Goal: Task Accomplishment & Management: Use online tool/utility

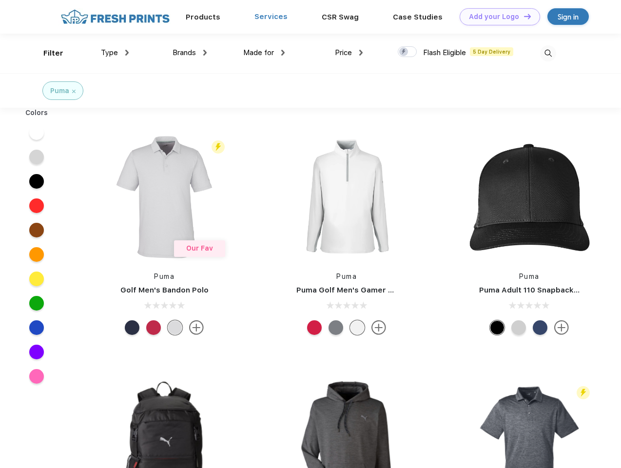
scroll to position [0, 0]
click at [496, 17] on link "Add your Logo Design Tool" at bounding box center [500, 16] width 80 height 17
click at [0, 0] on div "Design Tool" at bounding box center [0, 0] width 0 height 0
click at [523, 16] on link "Add your Logo Design Tool" at bounding box center [500, 16] width 80 height 17
click at [47, 53] on div "Filter" at bounding box center [53, 53] width 20 height 11
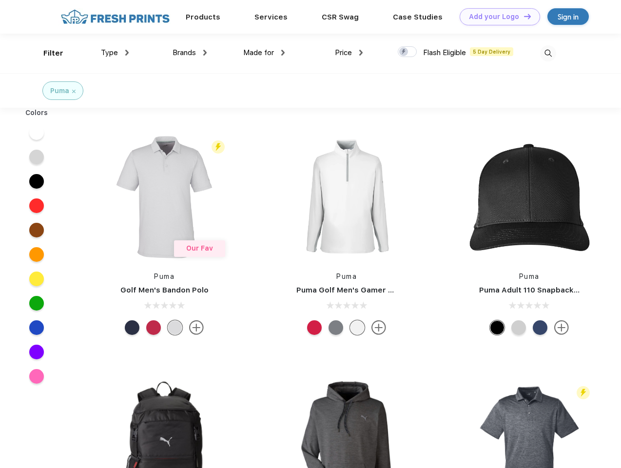
click at [115, 53] on span "Type" at bounding box center [109, 52] width 17 height 9
click at [190, 53] on span "Brands" at bounding box center [184, 52] width 23 height 9
click at [264, 53] on span "Made for" at bounding box center [258, 52] width 31 height 9
click at [349, 53] on span "Price" at bounding box center [343, 52] width 17 height 9
click at [408, 52] on div at bounding box center [407, 51] width 19 height 11
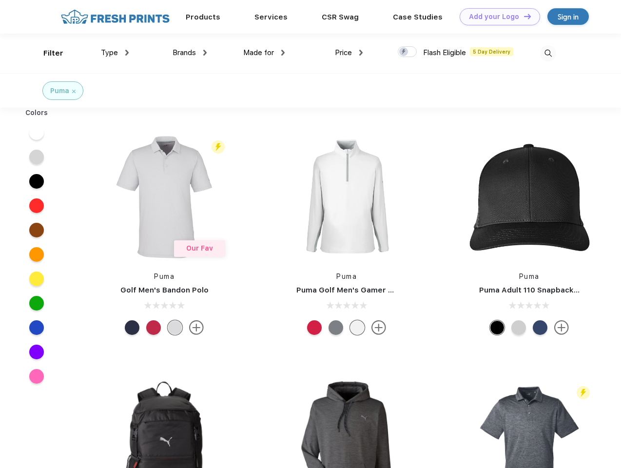
click at [404, 52] on input "checkbox" at bounding box center [401, 49] width 6 height 6
click at [548, 53] on img at bounding box center [548, 53] width 16 height 16
